Goal: Task Accomplishment & Management: Manage account settings

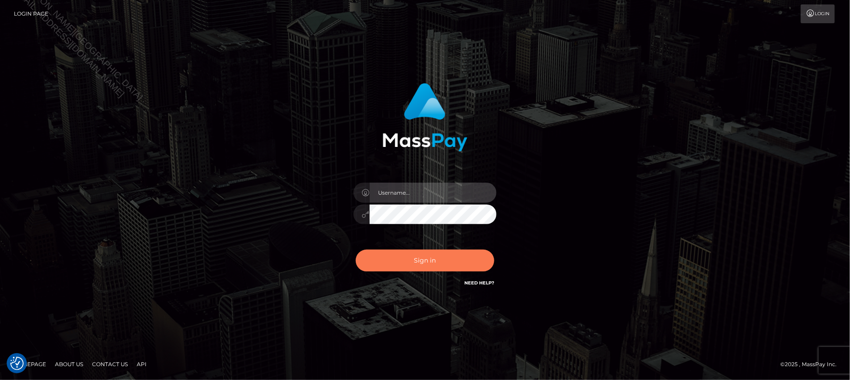
type input "Jiecel"
click at [424, 260] on button "Sign in" at bounding box center [425, 261] width 138 height 22
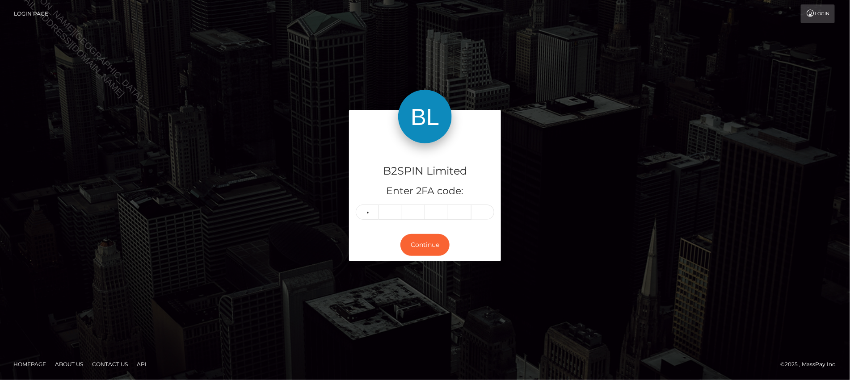
type input "2"
type input "5"
type input "2"
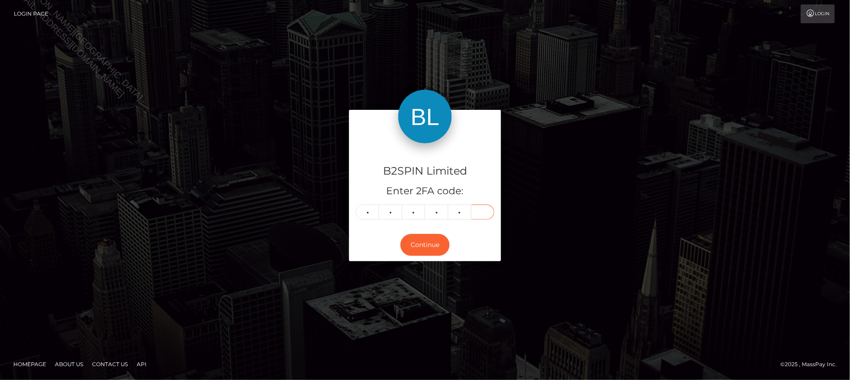
type input "1"
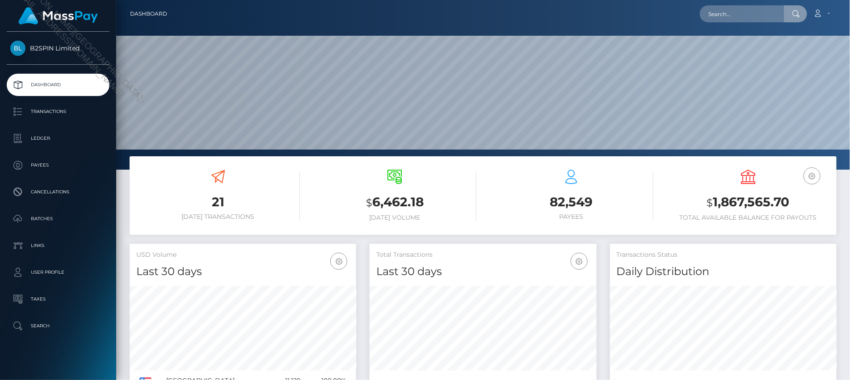
click at [745, 13] on input "text" at bounding box center [742, 13] width 84 height 17
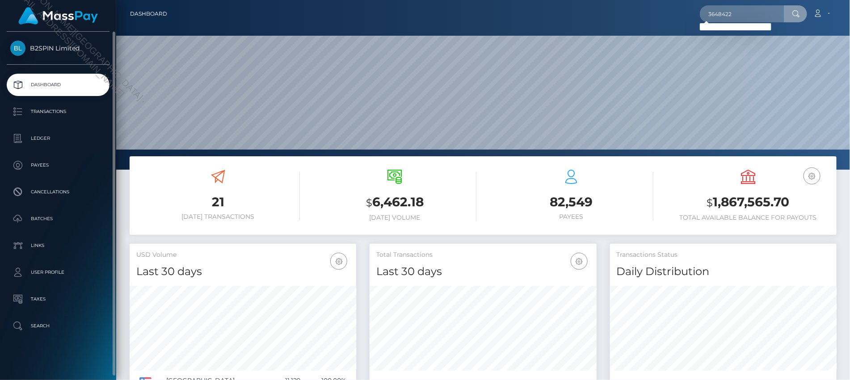
type input "3648422"
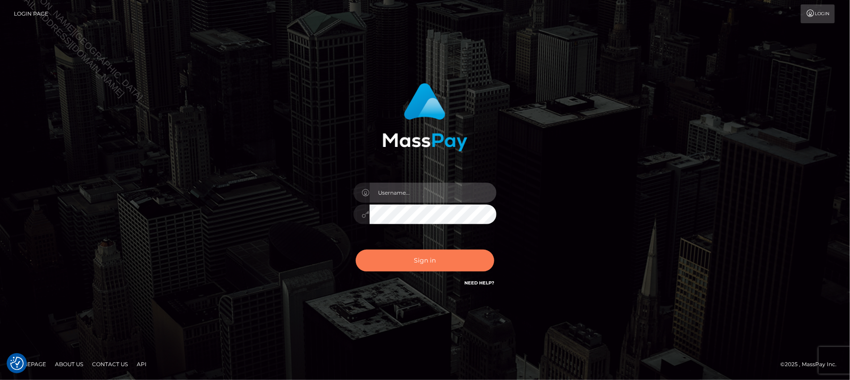
type input "Jiecel"
click at [416, 262] on button "Sign in" at bounding box center [425, 261] width 138 height 22
type input "Jiecel"
click at [428, 262] on button "Sign in" at bounding box center [425, 261] width 138 height 22
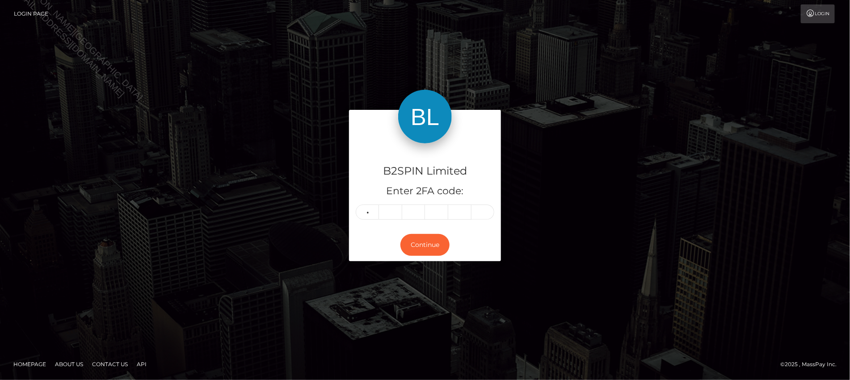
type input "5"
type input "3"
type input "1"
type input "5"
type input "6"
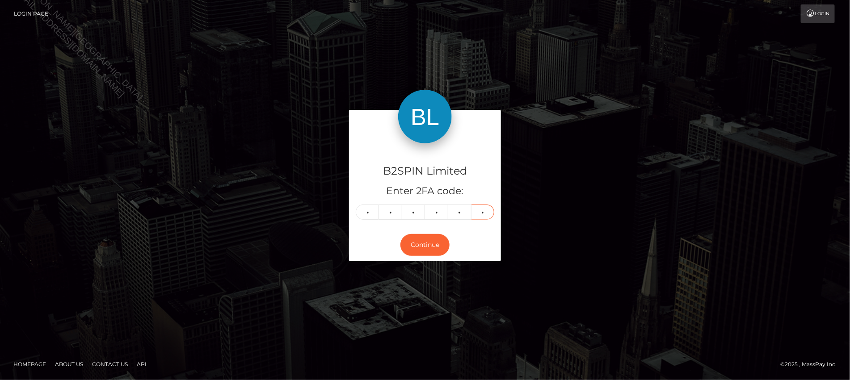
type input "8"
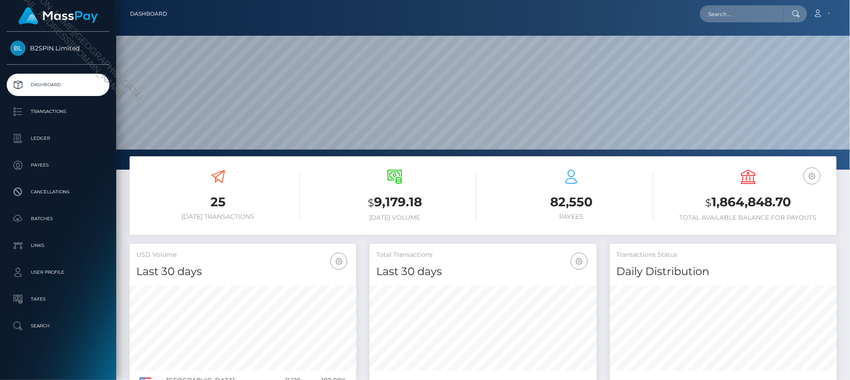
scroll to position [158, 226]
click at [731, 10] on input "text" at bounding box center [742, 13] width 84 height 17
paste input "aabc2ed5-7418-49ea-952b-fbef9e05333a"
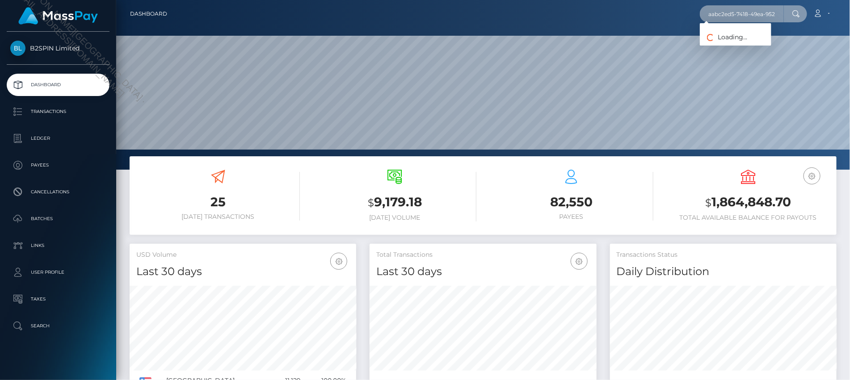
scroll to position [0, 41]
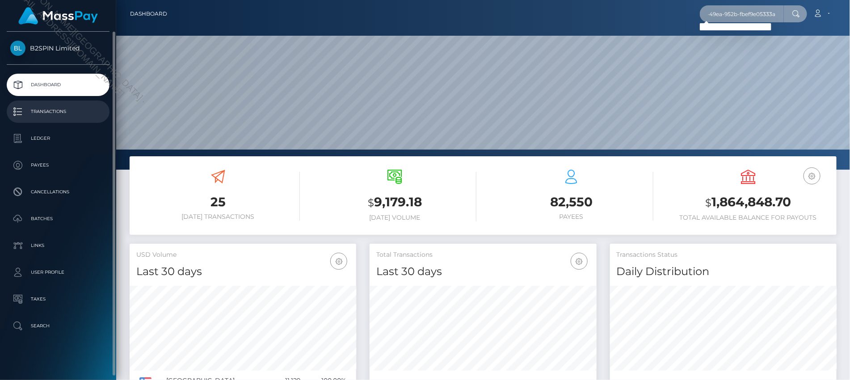
type input "aabc2ed5-7418-49ea-952b-fbef9e05333a"
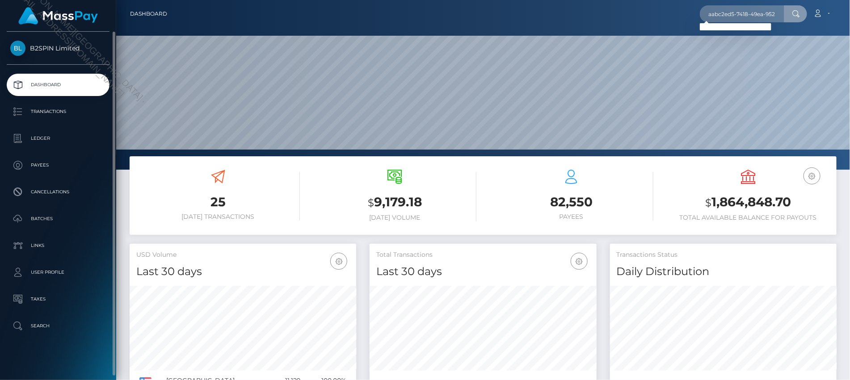
click at [57, 371] on div "B2SPIN Limited Dashboard Transactions Ledger Payees Cancellations Batches" at bounding box center [58, 205] width 116 height 347
